Goal: Task Accomplishment & Management: Complete application form

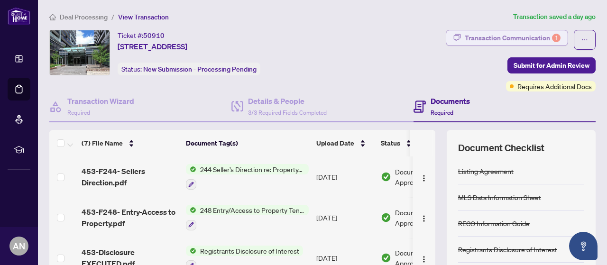
click at [484, 32] on div "Transaction Communication 1" at bounding box center [513, 37] width 96 height 15
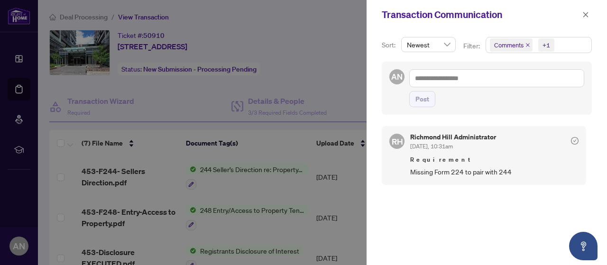
click at [328, 43] on div at bounding box center [303, 132] width 607 height 265
click at [586, 14] on icon "close" at bounding box center [585, 14] width 7 height 7
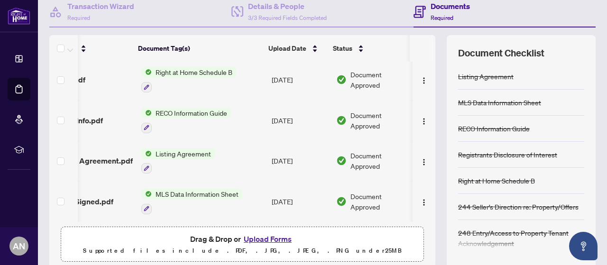
scroll to position [125, 55]
drag, startPoint x: 357, startPoint y: 217, endPoint x: 423, endPoint y: 218, distance: 66.9
click at [424, 219] on div "453-F244- Sellers Direction.pdf 244 Seller’s Direction re: Property/Offers [DAT…" at bounding box center [242, 142] width 386 height 160
click at [401, 156] on td "Document Approved" at bounding box center [372, 161] width 81 height 41
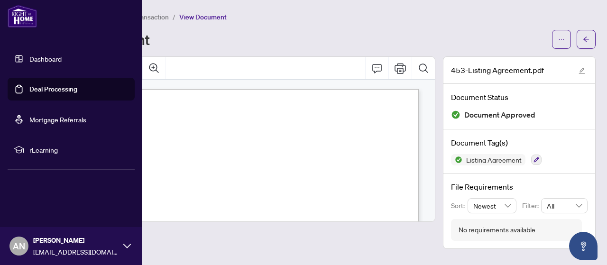
click at [29, 59] on link "Dashboard" at bounding box center [45, 59] width 32 height 9
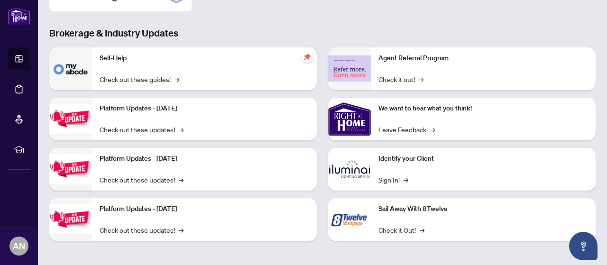
scroll to position [121, 0]
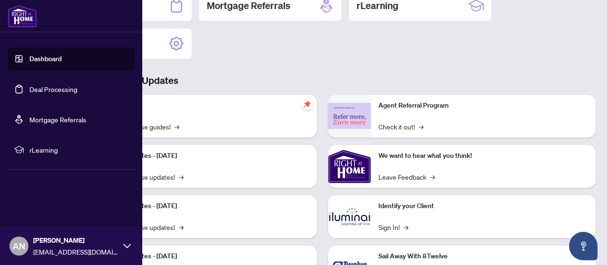
click at [40, 91] on link "Deal Processing" at bounding box center [53, 89] width 48 height 9
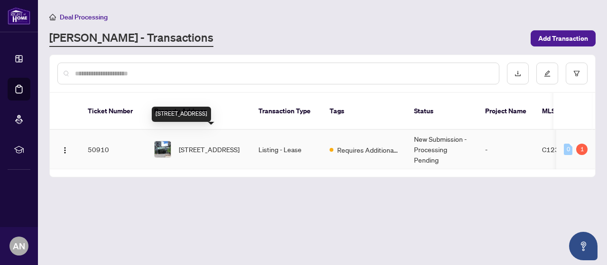
click at [203, 144] on span "[STREET_ADDRESS]" at bounding box center [209, 149] width 61 height 10
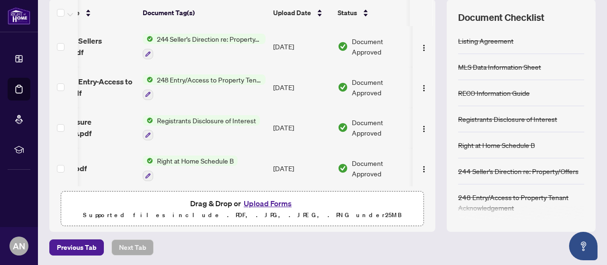
scroll to position [0, 55]
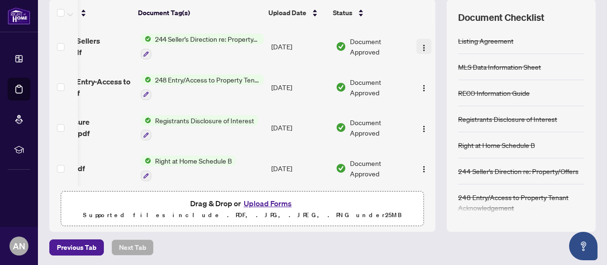
click at [420, 46] on img "button" at bounding box center [424, 48] width 8 height 8
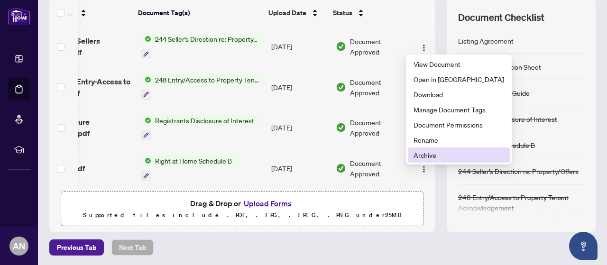
click at [413, 157] on span "Archive" at bounding box center [458, 155] width 91 height 10
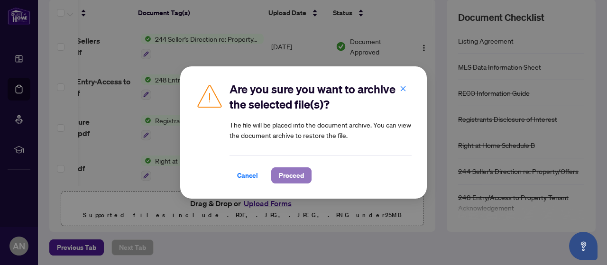
click at [296, 173] on span "Proceed" at bounding box center [291, 175] width 25 height 15
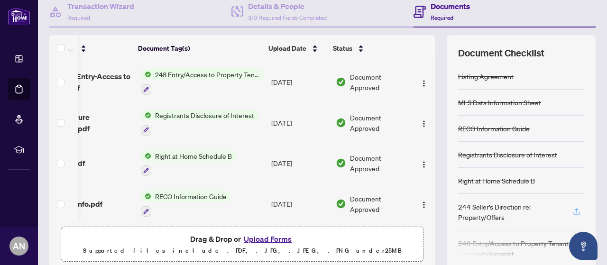
click at [575, 209] on icon "button" at bounding box center [577, 210] width 4 height 5
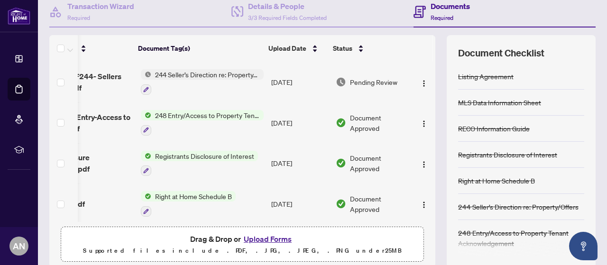
click at [176, 70] on span "244 Seller’s Direction re: Property/Offers" at bounding box center [207, 74] width 112 height 10
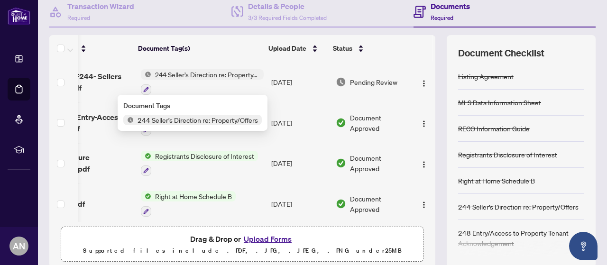
click at [195, 117] on span "244 Seller’s Direction re: Property/Offers" at bounding box center [198, 120] width 128 height 10
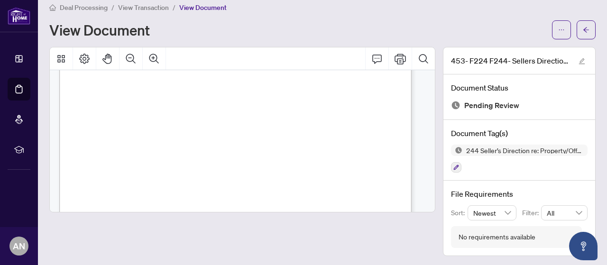
scroll to position [682, 0]
click at [576, 28] on button "button" at bounding box center [585, 29] width 19 height 19
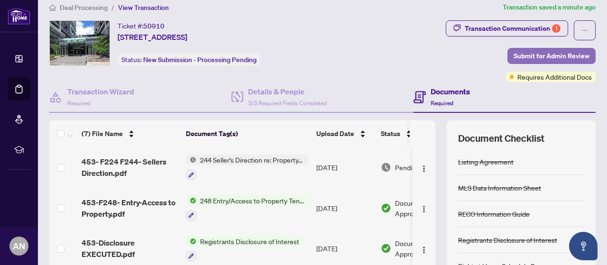
click at [524, 54] on span "Submit for Admin Review" at bounding box center [551, 55] width 76 height 15
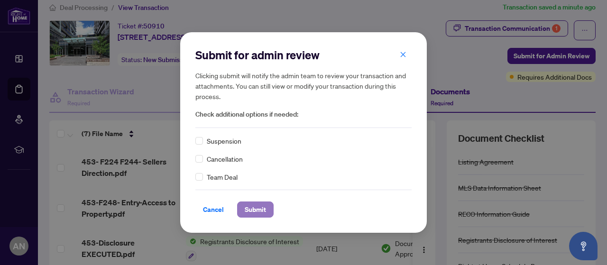
click at [267, 214] on button "Submit" at bounding box center [255, 209] width 37 height 16
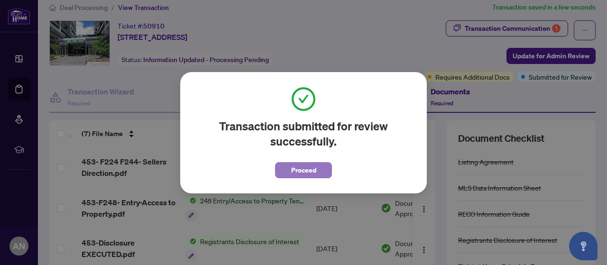
click at [312, 173] on span "Proceed" at bounding box center [303, 170] width 25 height 15
